Goal: Transaction & Acquisition: Purchase product/service

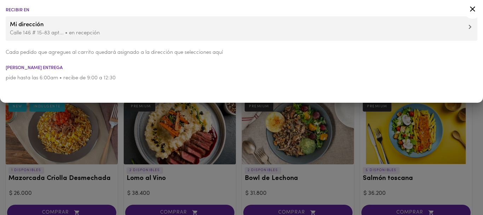
click at [236, 194] on div at bounding box center [241, 107] width 483 height 215
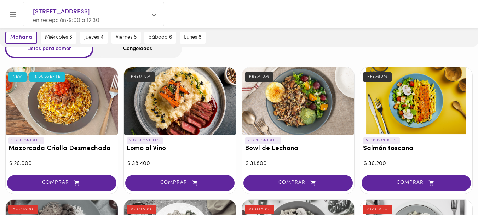
scroll to position [24, 0]
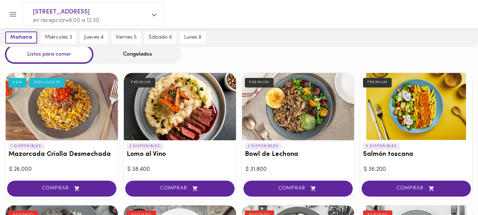
click at [68, 106] on div at bounding box center [62, 106] width 112 height 67
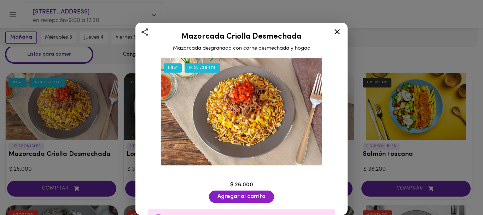
click at [242, 100] on img at bounding box center [241, 112] width 161 height 108
click at [240, 110] on img at bounding box center [241, 112] width 161 height 108
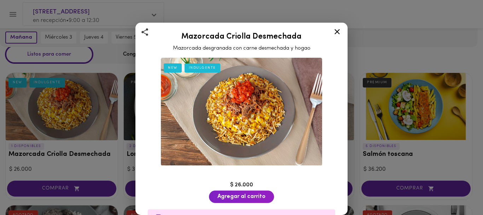
click at [240, 110] on img at bounding box center [241, 112] width 161 height 108
click at [337, 30] on icon at bounding box center [337, 31] width 9 height 9
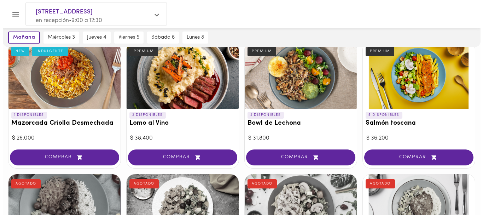
scroll to position [7, 0]
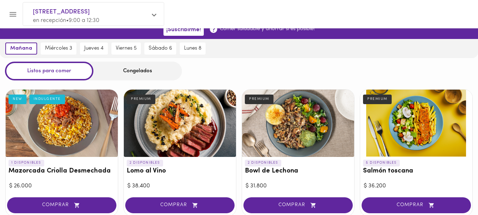
click at [67, 119] on div at bounding box center [62, 123] width 112 height 67
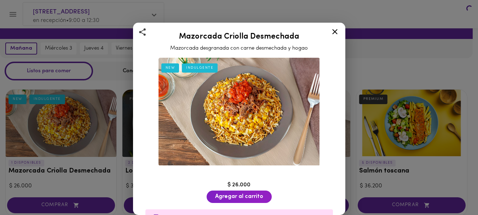
click at [67, 119] on div at bounding box center [239, 107] width 478 height 215
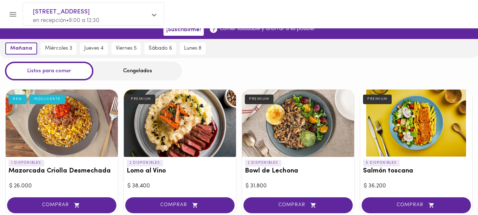
click at [67, 119] on div at bounding box center [62, 123] width 112 height 67
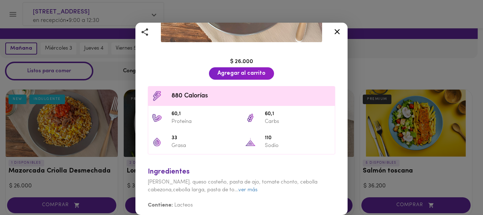
scroll to position [124, 0]
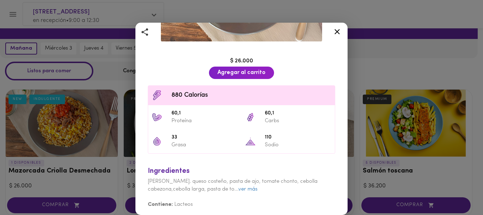
click at [249, 193] on div "Contiene: Lacteos" at bounding box center [241, 200] width 187 height 15
click at [250, 186] on link "ver más" at bounding box center [247, 188] width 19 height 5
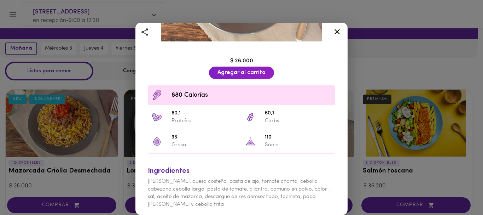
click at [337, 30] on icon at bounding box center [337, 31] width 9 height 9
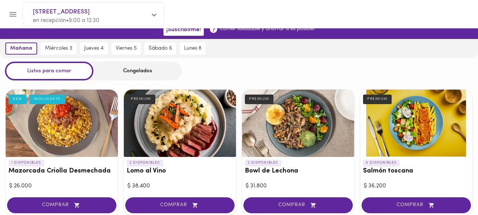
click at [407, 130] on div at bounding box center [416, 123] width 112 height 67
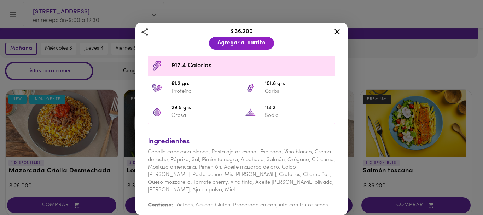
scroll to position [175, 0]
click at [336, 31] on icon at bounding box center [337, 31] width 5 height 5
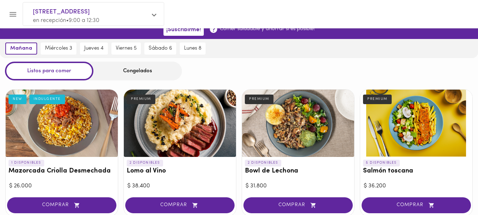
click at [411, 122] on div at bounding box center [416, 123] width 112 height 67
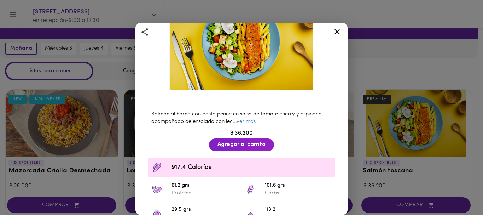
scroll to position [73, 0]
click at [234, 141] on span "Agregar al carrito" at bounding box center [242, 144] width 48 height 7
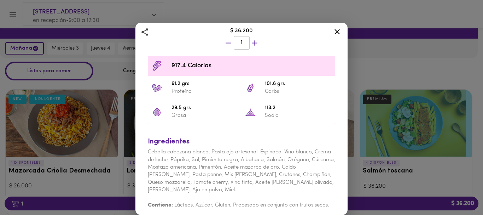
scroll to position [176, 0]
drag, startPoint x: 234, startPoint y: 139, endPoint x: 236, endPoint y: 131, distance: 8.1
click at [236, 131] on div "Ingredientes Cebolla cabezona blanca, Pasta ajo artesanal, Espinaca, Vino blanc…" at bounding box center [241, 170] width 195 height 83
click at [265, 136] on div "Ingredientes" at bounding box center [241, 141] width 187 height 10
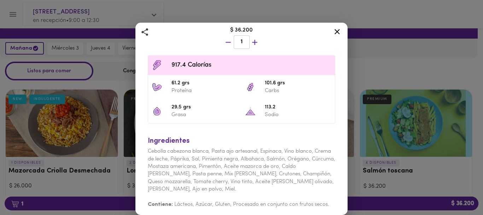
click at [398, 199] on div "Salmón toscana Con vermicelli en salsa aromática PREMIUM Salmón al horno con pa…" at bounding box center [241, 107] width 483 height 215
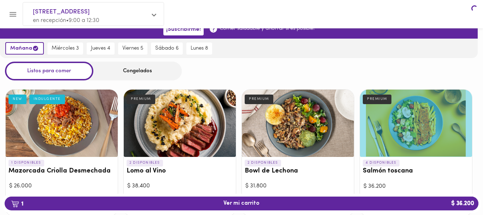
scroll to position [7, 0]
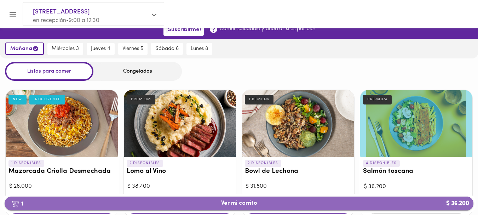
click at [246, 203] on span "1 Ver mi carrito $ 36.200" at bounding box center [239, 203] width 36 height 7
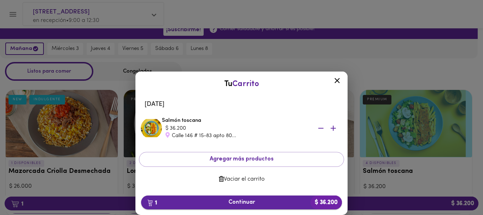
click at [244, 201] on span "1 Continuar $ 36.200" at bounding box center [242, 202] width 190 height 7
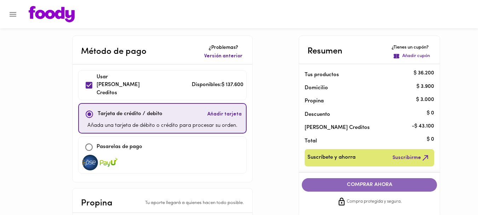
click at [369, 185] on span "COMPRAR AHORA" at bounding box center [369, 184] width 121 height 6
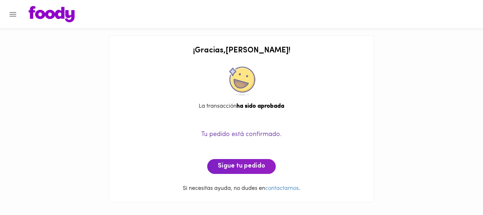
click at [40, 13] on img at bounding box center [52, 14] width 46 height 16
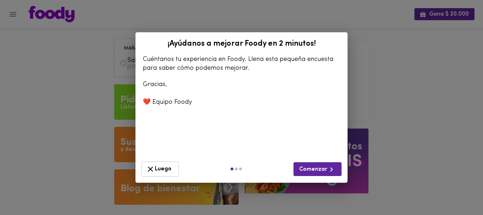
click at [161, 168] on span "Luego" at bounding box center [160, 169] width 28 height 9
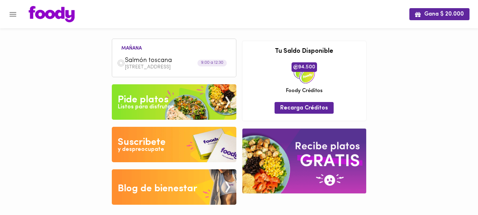
click at [113, 108] on img at bounding box center [174, 101] width 125 height 35
